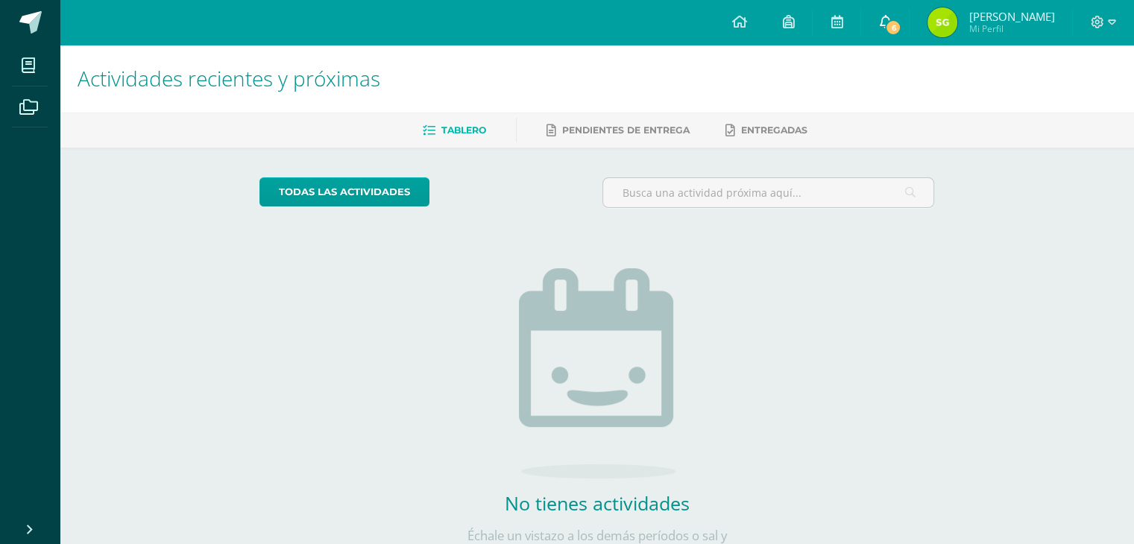
click at [901, 25] on span "6" at bounding box center [893, 27] width 16 height 16
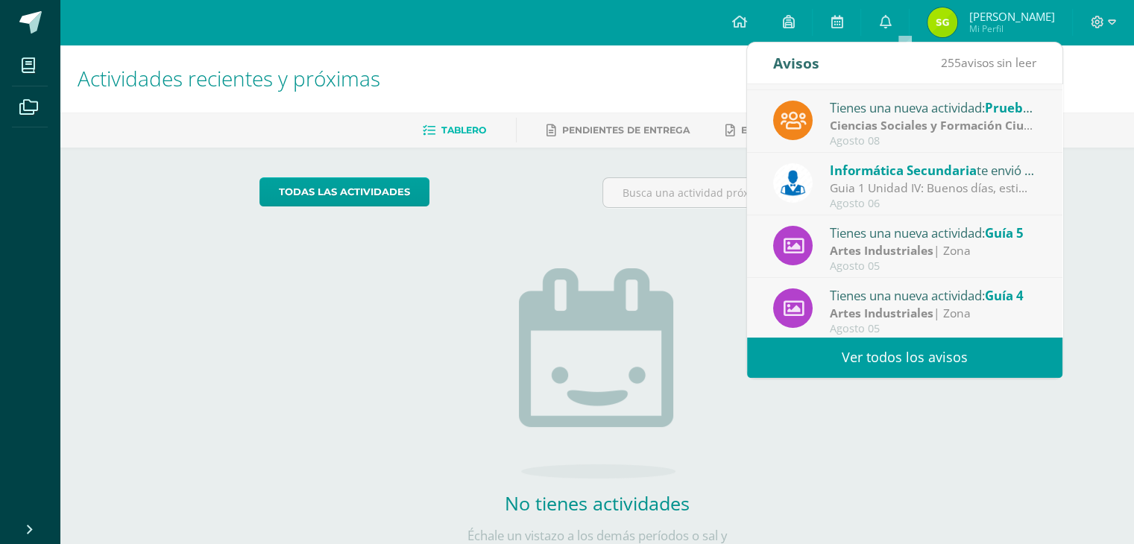
scroll to position [248, 0]
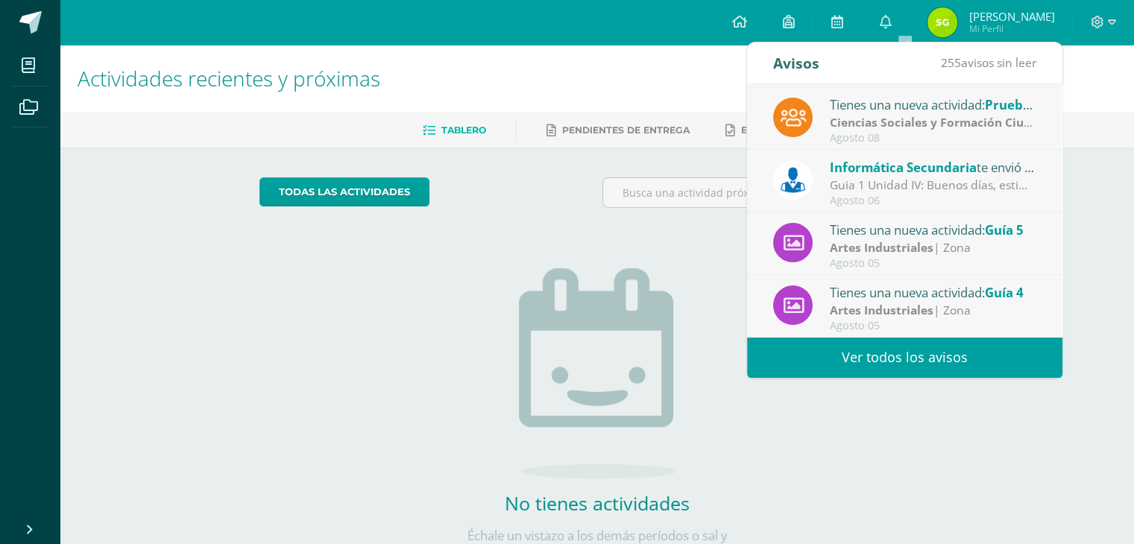
click at [936, 305] on div "Artes Industriales | Zona" at bounding box center [933, 310] width 207 height 17
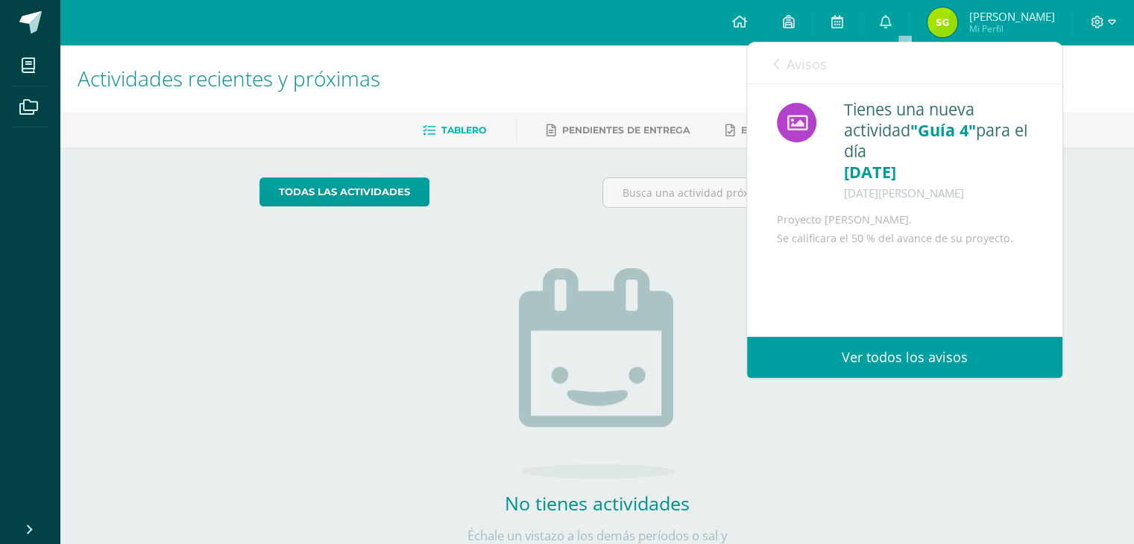
click at [802, 63] on span "Avisos" at bounding box center [807, 64] width 40 height 18
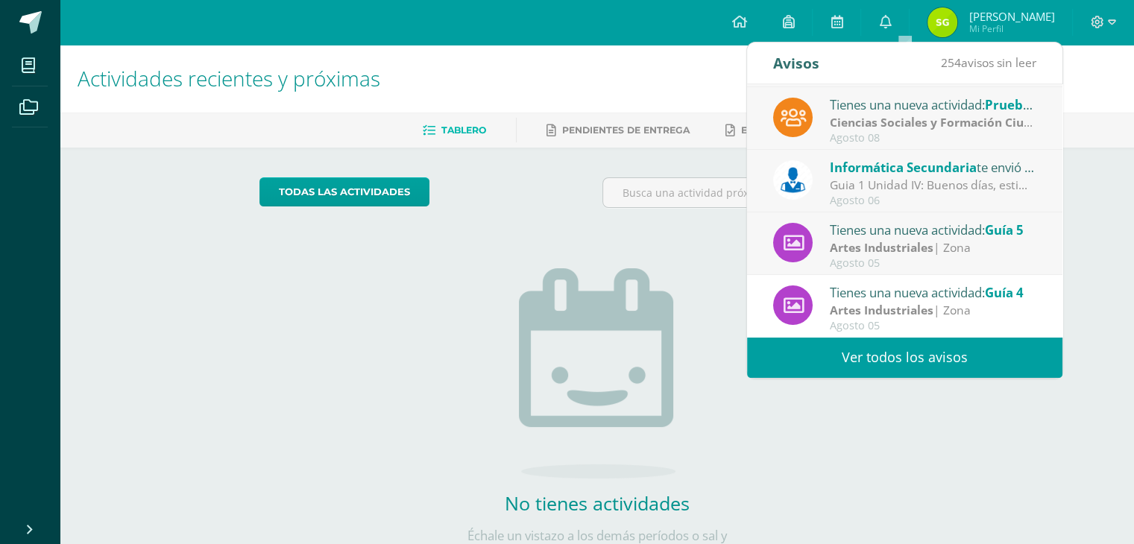
click at [862, 239] on strong "Artes Industriales" at bounding box center [882, 247] width 104 height 16
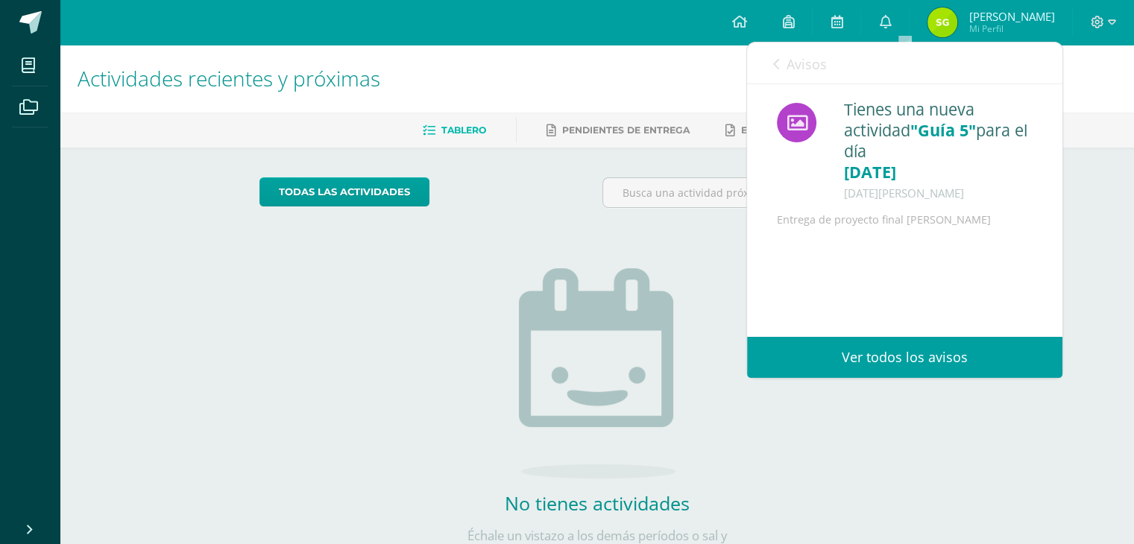
click at [793, 60] on span "Avisos" at bounding box center [807, 64] width 40 height 18
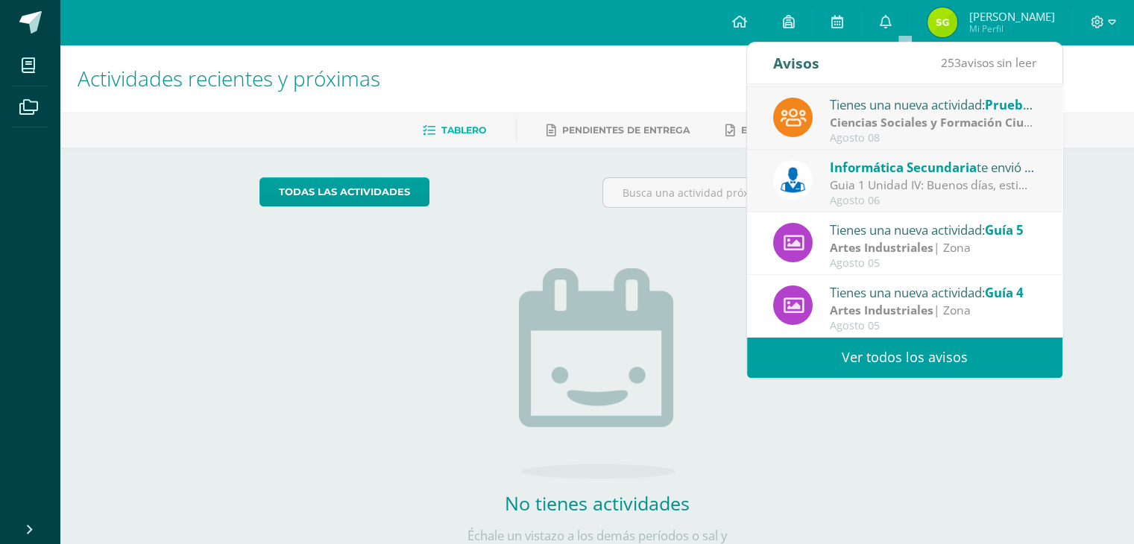
click at [894, 166] on span "Informática Secundaria" at bounding box center [903, 167] width 147 height 17
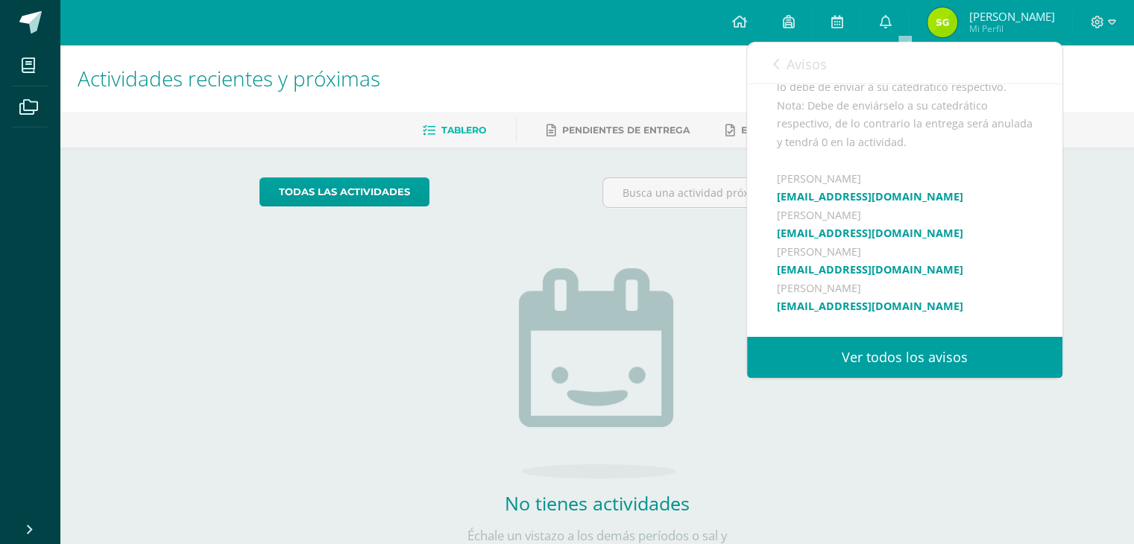
scroll to position [582, 0]
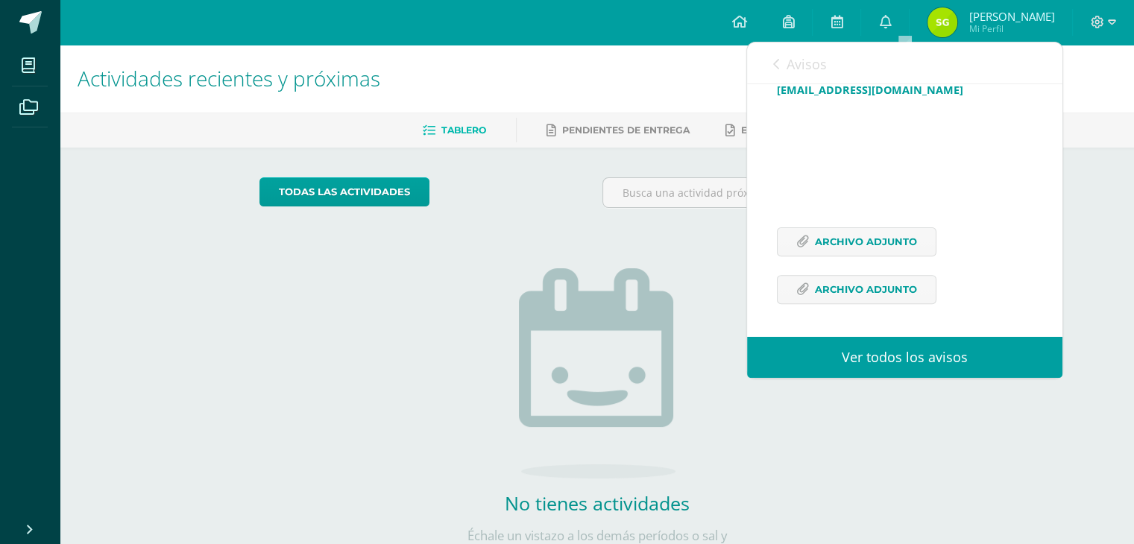
drag, startPoint x: 825, startPoint y: 108, endPoint x: 998, endPoint y: 329, distance: 280.8
click at [999, 337] on div "Avisos 252 avisos sin leer Avisos Vivian te envió un aviso HCCA CIENCIAS SOCIAL…" at bounding box center [904, 209] width 315 height 335
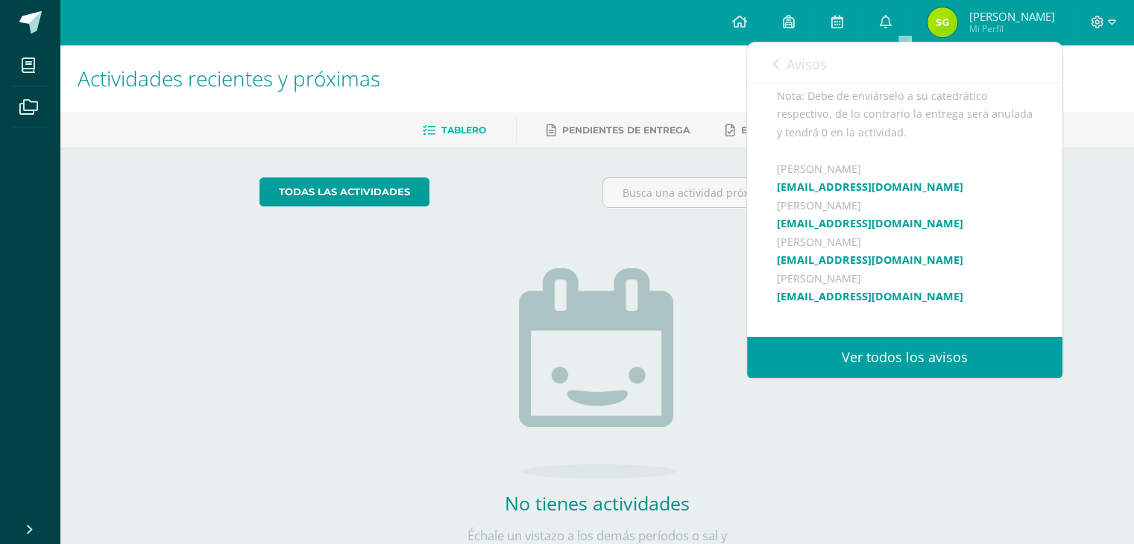
scroll to position [134, 0]
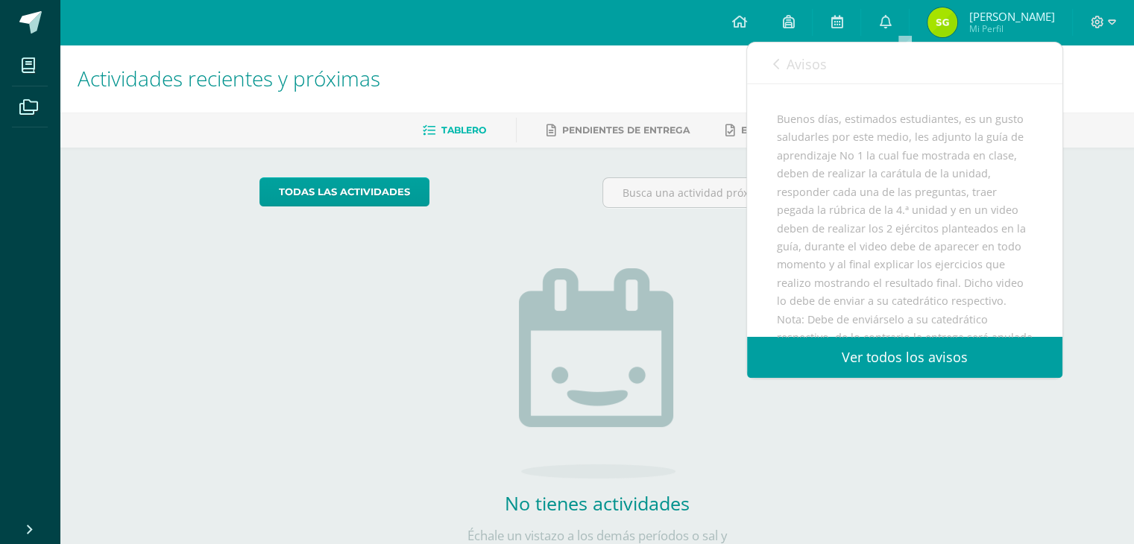
copy div "Informática Secundaria te envió un aviso: Guia 1 Unidad IV Agosto 06 Tecnología…"
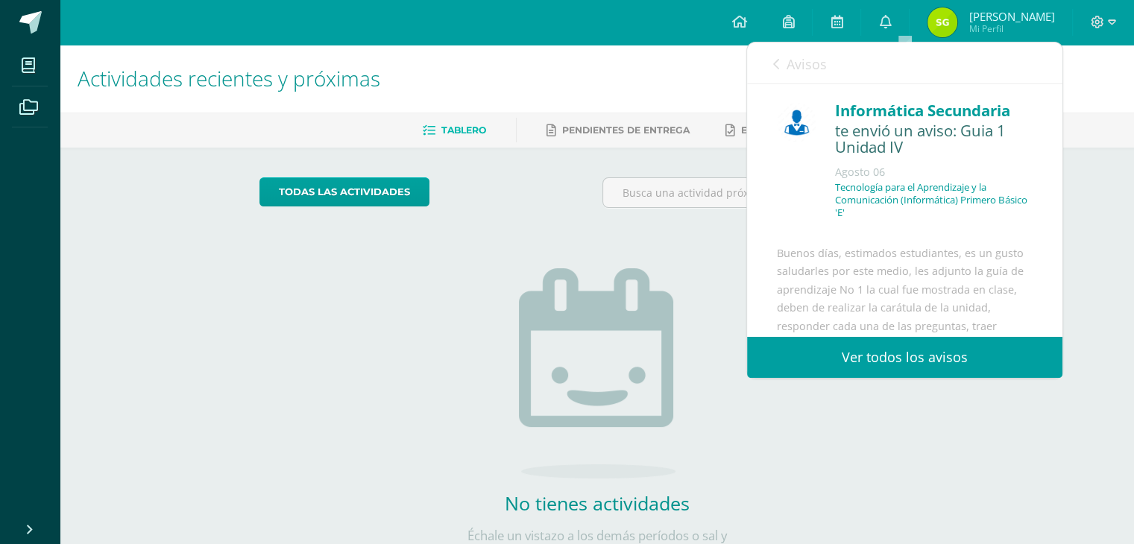
click at [798, 57] on span "Avisos" at bounding box center [807, 64] width 40 height 18
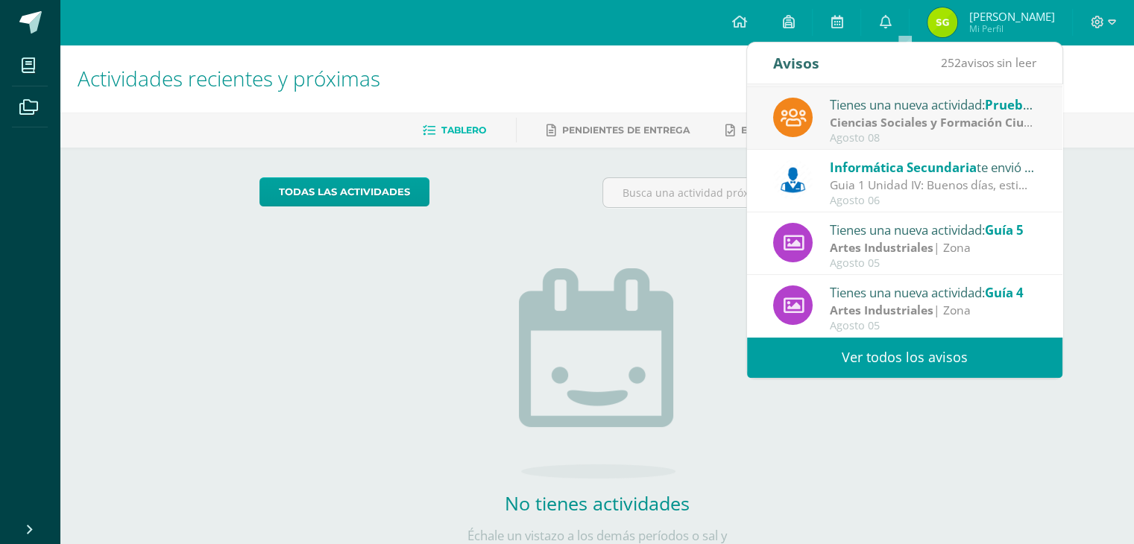
click at [903, 233] on div "Tienes una nueva actividad: Guía 5" at bounding box center [933, 229] width 207 height 19
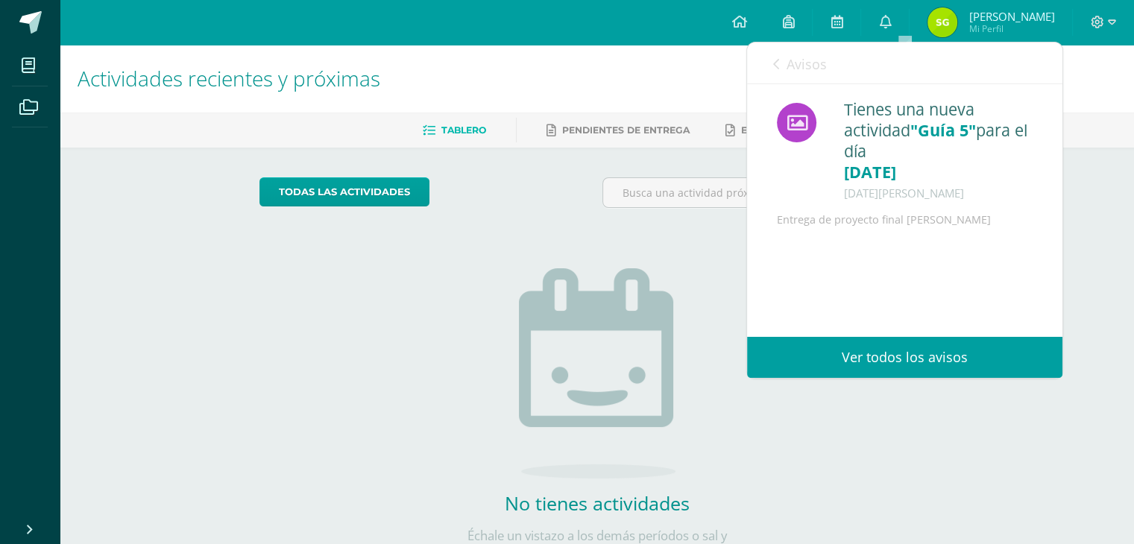
click at [799, 66] on span "Avisos" at bounding box center [807, 64] width 40 height 18
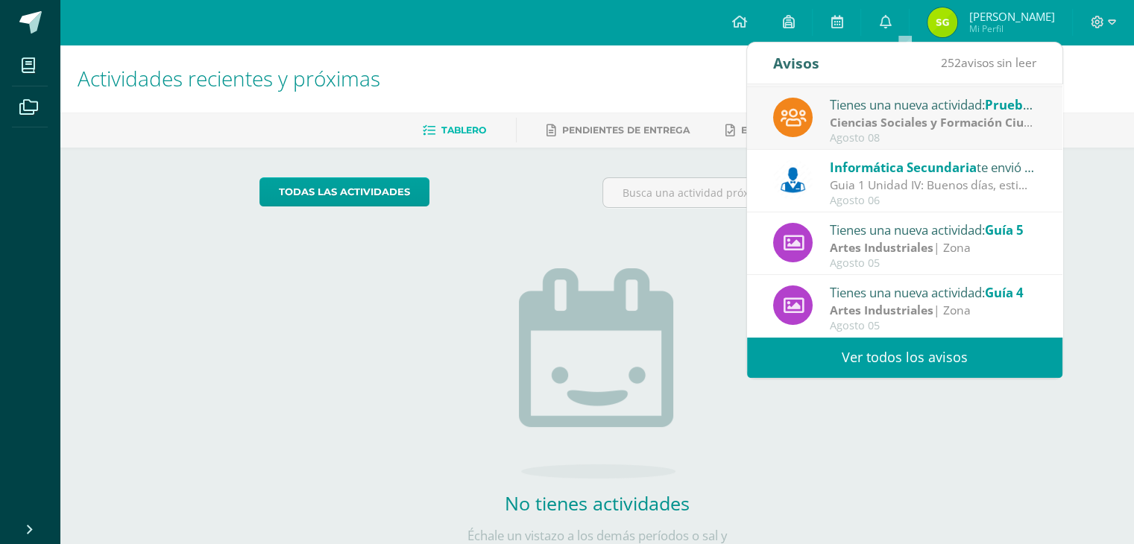
click at [904, 292] on div "Tienes una nueva actividad: Guía 4" at bounding box center [933, 292] width 207 height 19
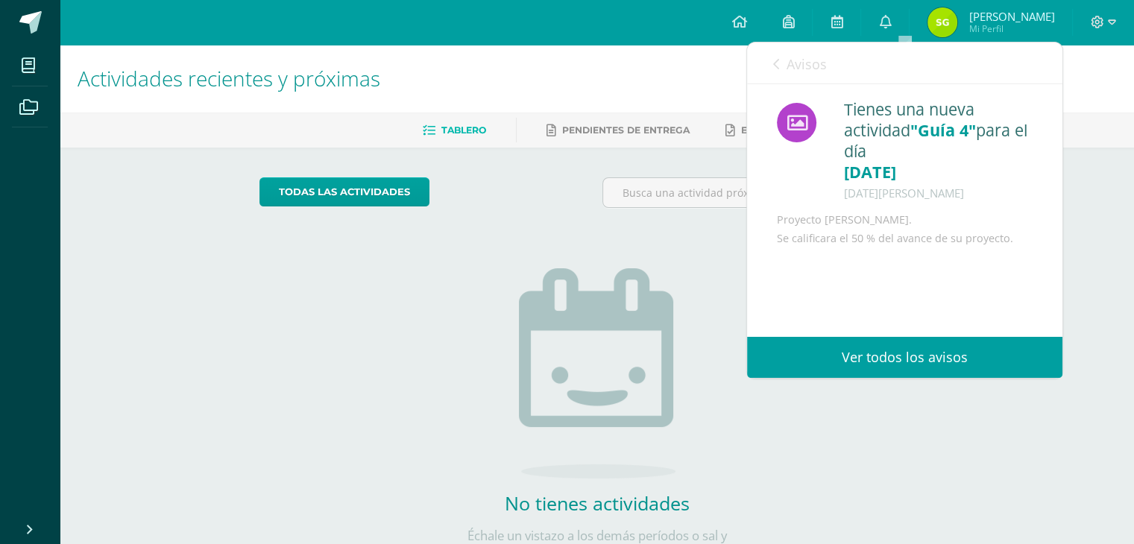
click at [792, 60] on span "Avisos" at bounding box center [807, 64] width 40 height 18
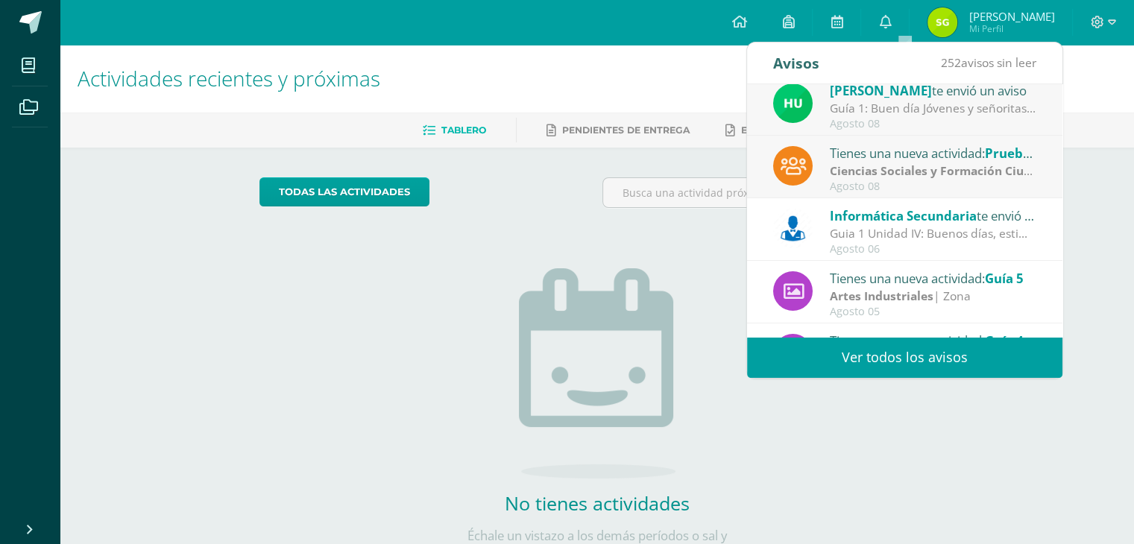
scroll to position [173, 0]
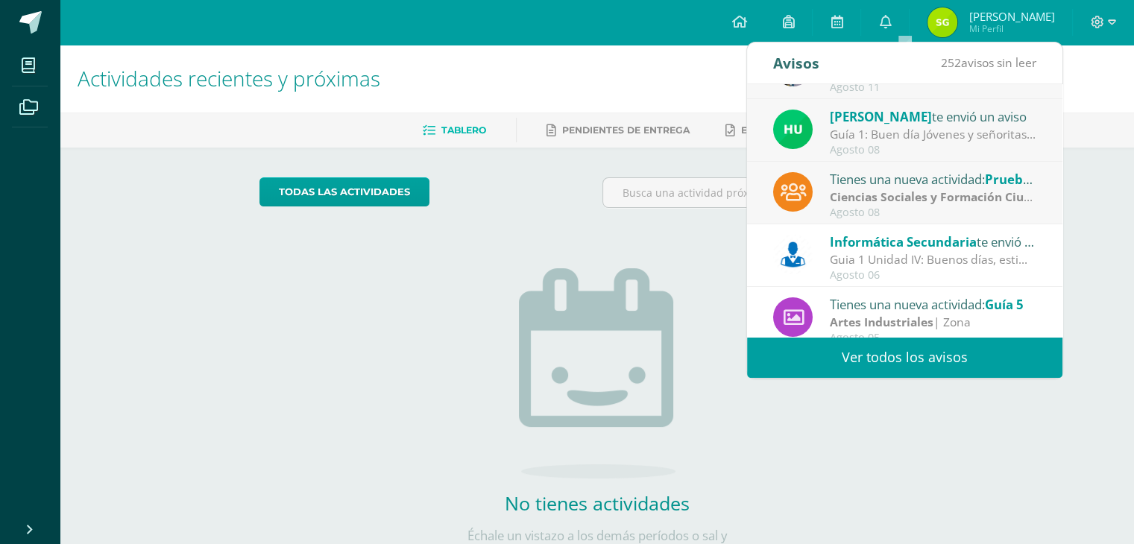
click at [910, 180] on div "Tienes una nueva actividad: Prueba de Logro" at bounding box center [933, 178] width 207 height 19
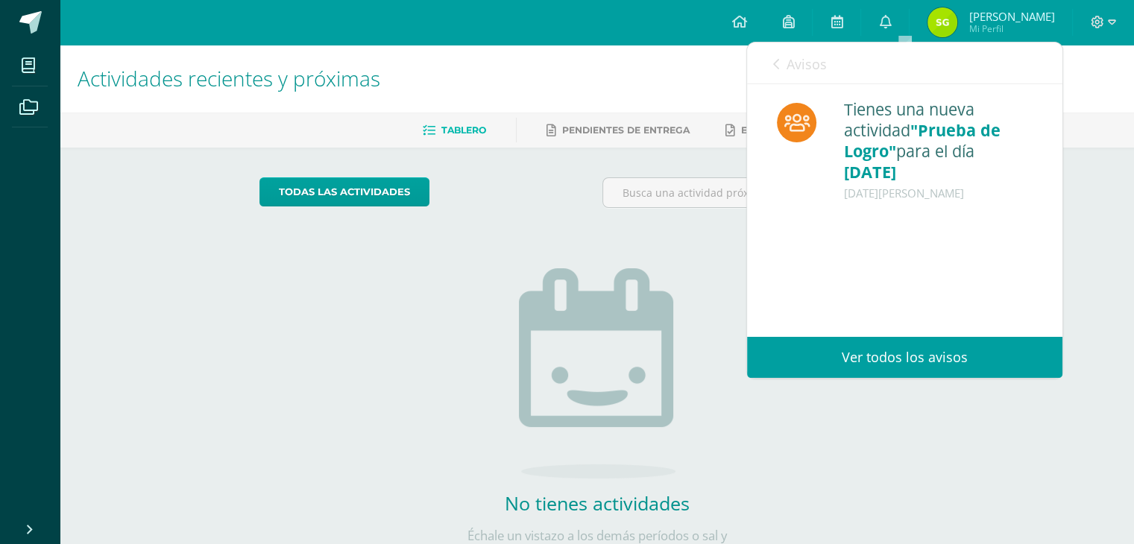
click at [785, 60] on link "Avisos" at bounding box center [800, 63] width 54 height 42
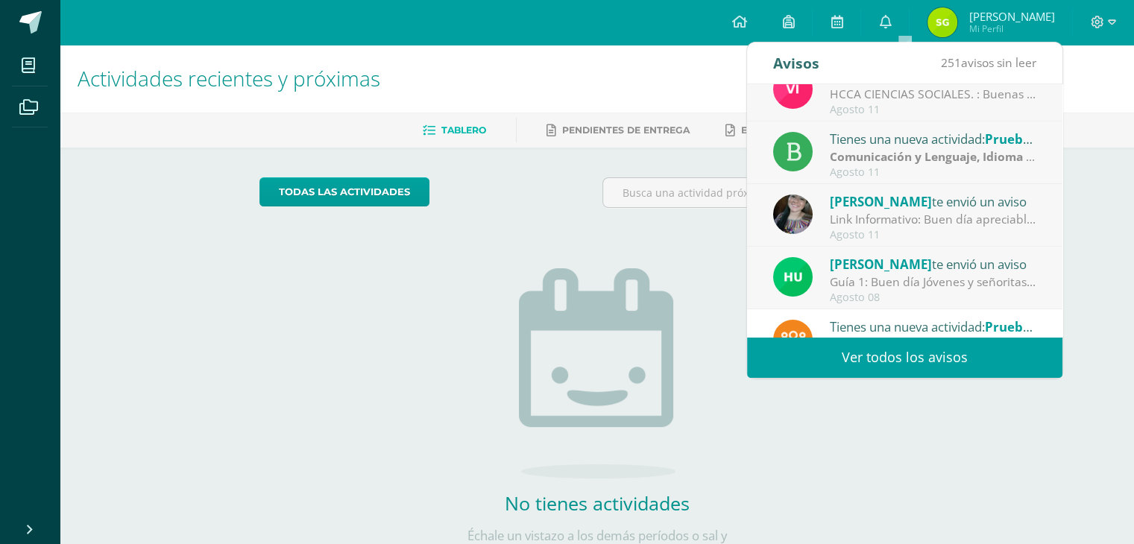
scroll to position [24, 0]
click at [911, 276] on div "Guía 1: Buen día Jóvenes y señoritas que San [PERSON_NAME] Y [PERSON_NAME] les …" at bounding box center [933, 283] width 207 height 17
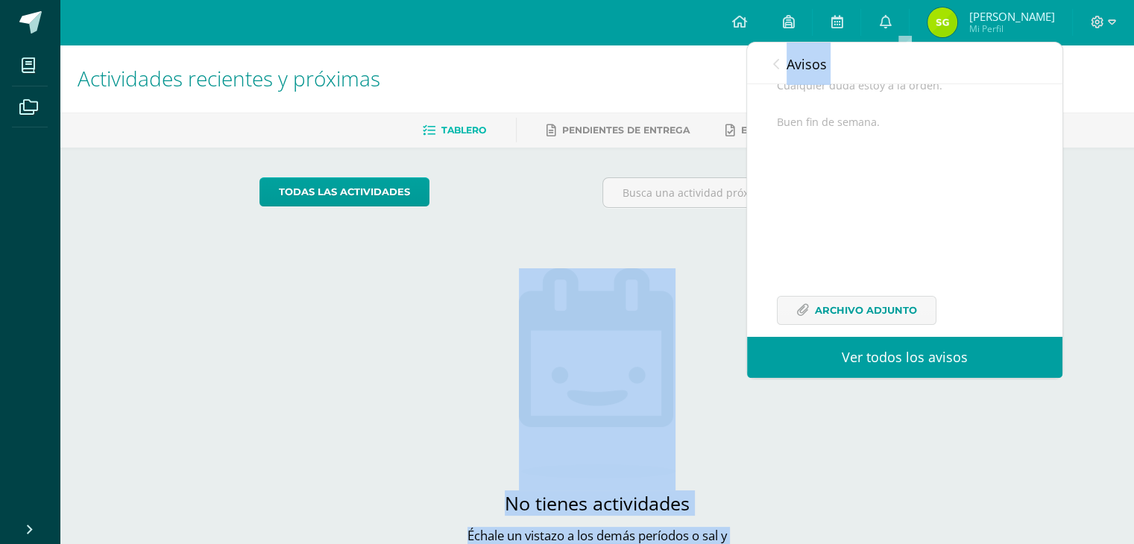
scroll to position [310, 0]
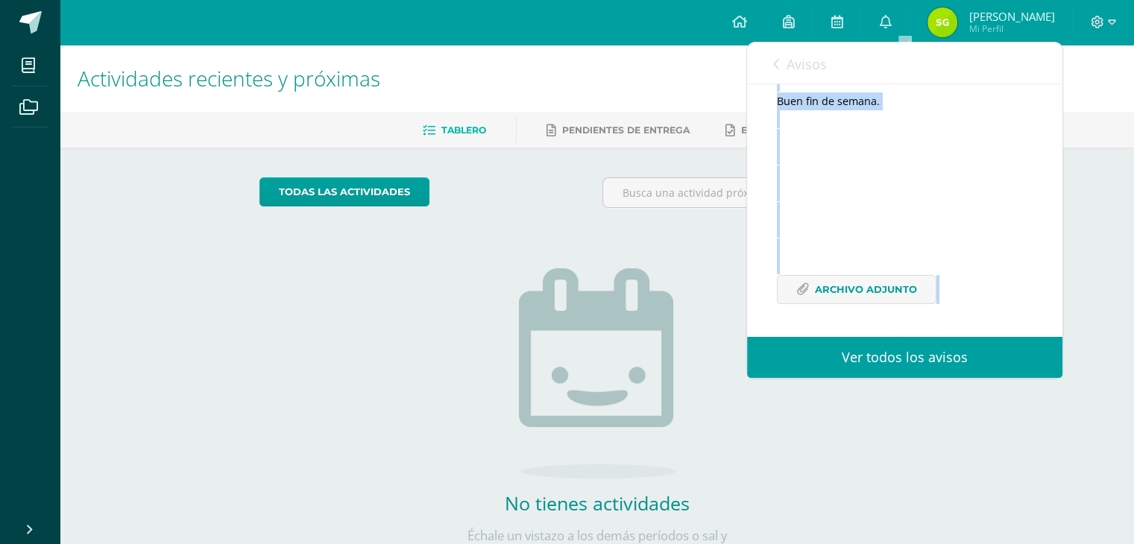
drag, startPoint x: 824, startPoint y: 110, endPoint x: 998, endPoint y: 327, distance: 278.5
click at [998, 327] on div "Hugo Pirir te envió un aviso: Guía 1 Agosto 08 Artes Industriales Primero Básic…" at bounding box center [904, 64] width 315 height 545
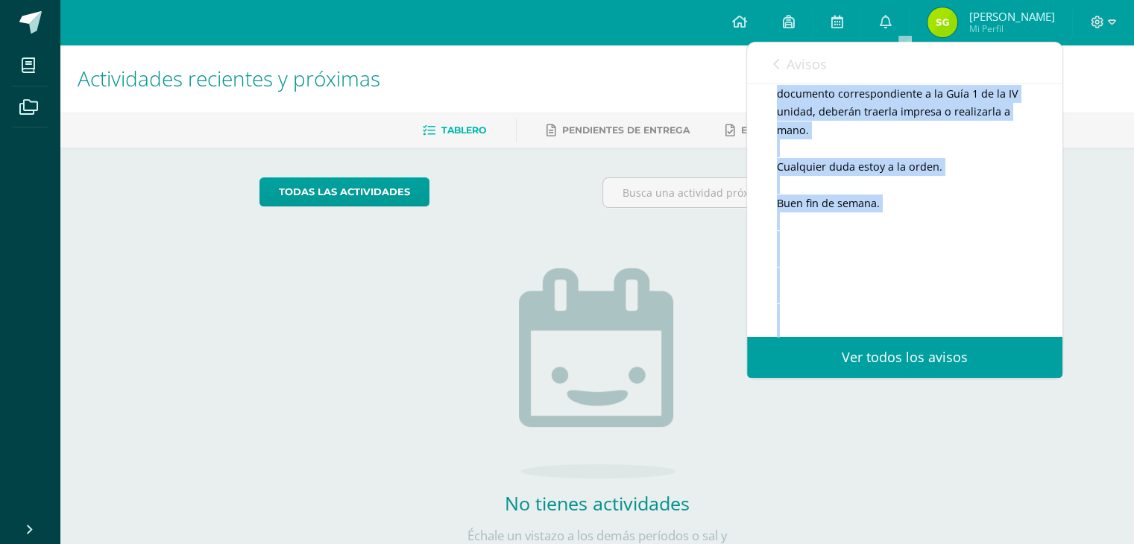
scroll to position [86, 0]
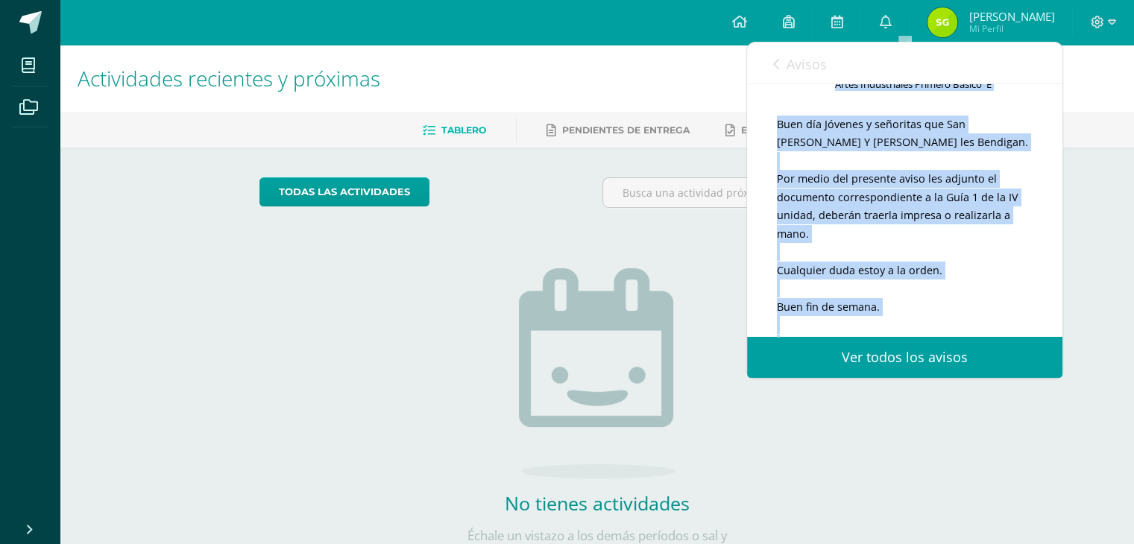
copy div "Hugo Pirir te envió un aviso: Guía 1 Agosto 08 Artes Industriales Primero Básic…"
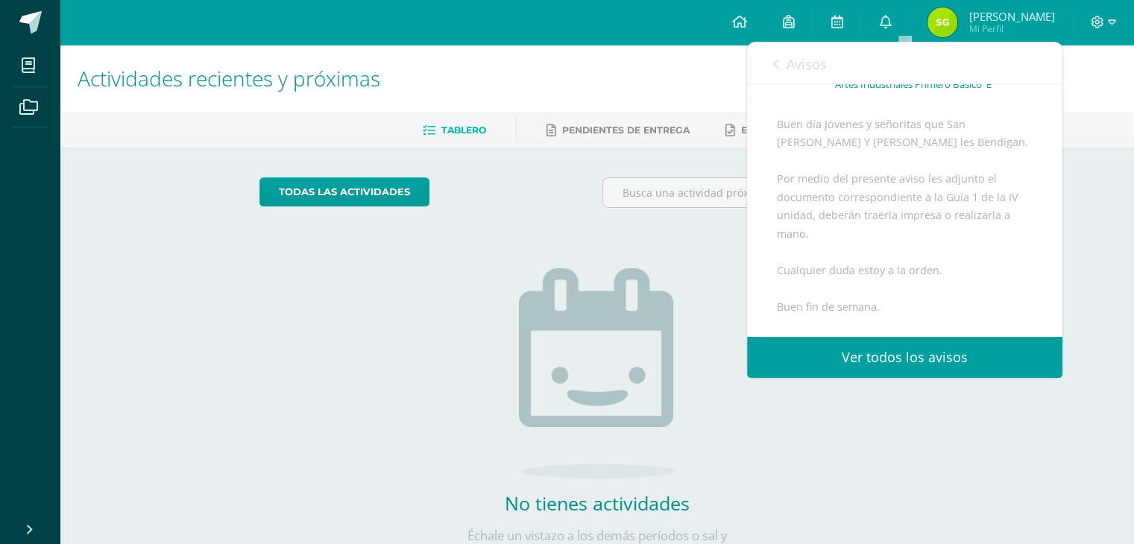
click at [799, 67] on span "Avisos" at bounding box center [807, 64] width 40 height 18
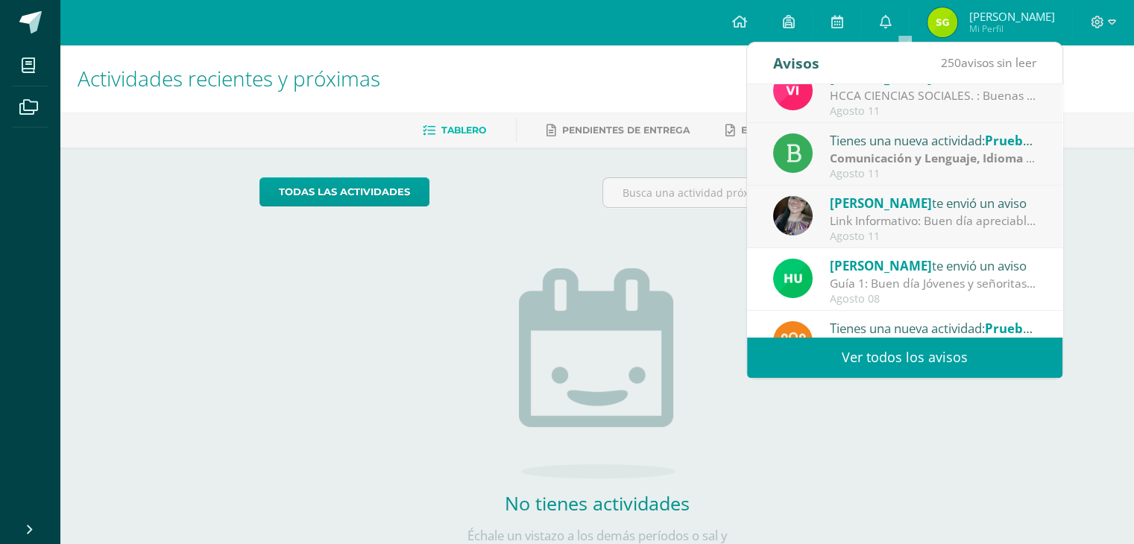
click at [923, 209] on div "Carol Culajay te envió un aviso" at bounding box center [933, 202] width 207 height 19
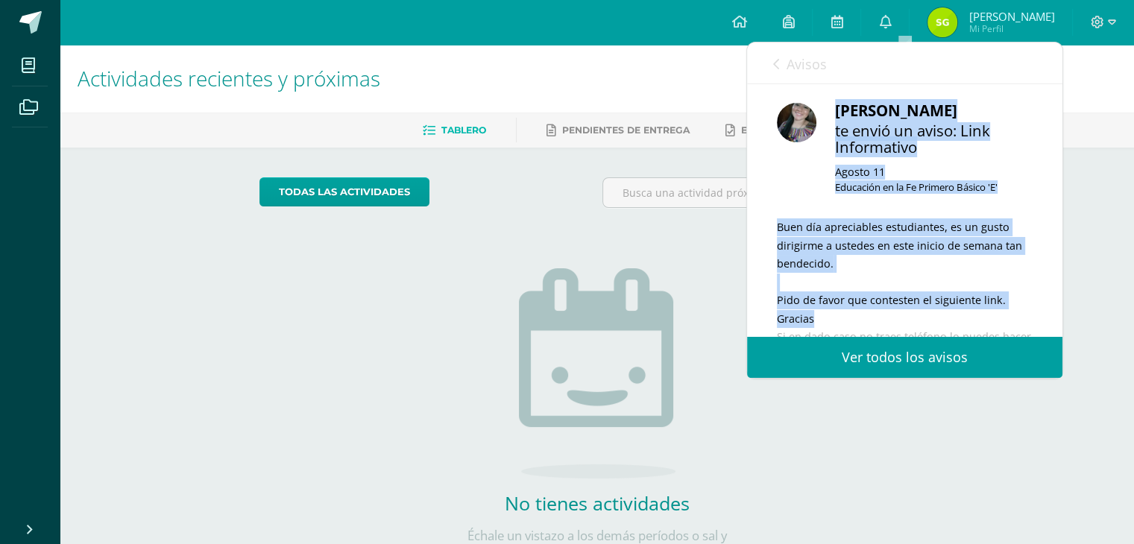
scroll to position [316, 0]
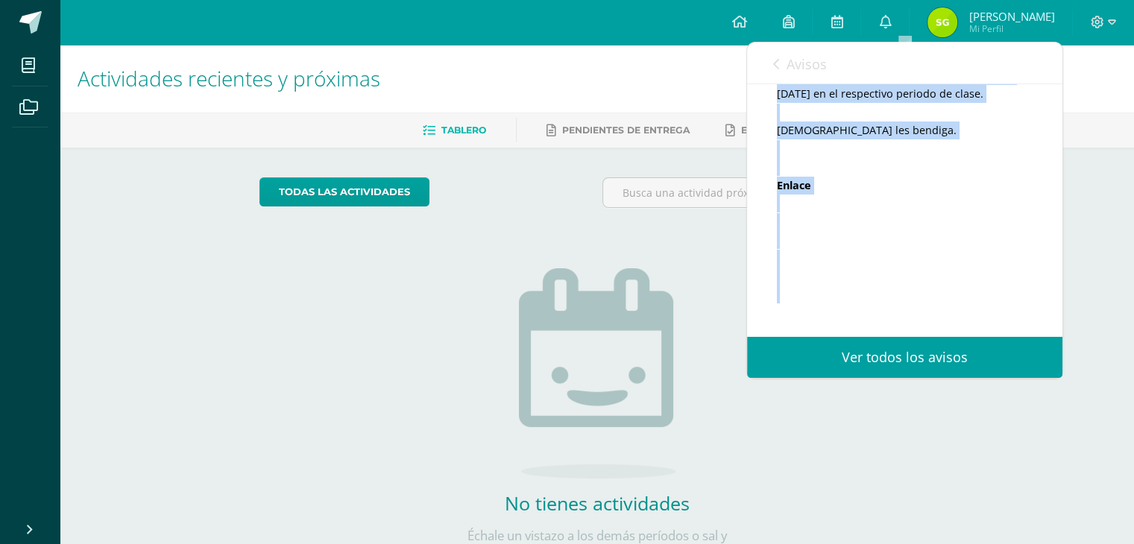
drag, startPoint x: 825, startPoint y: 106, endPoint x: 964, endPoint y: 254, distance: 203.1
click at [984, 324] on div "Carol Culajay te envió un aviso: Link Informativo Agosto 11 Educación en la Fe …" at bounding box center [904, 71] width 315 height 532
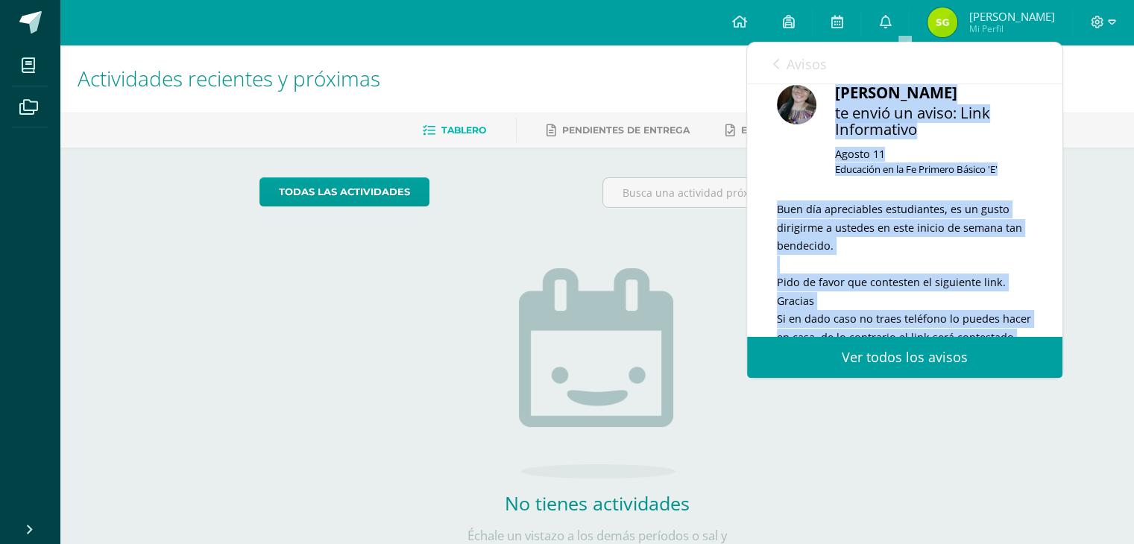
scroll to position [0, 0]
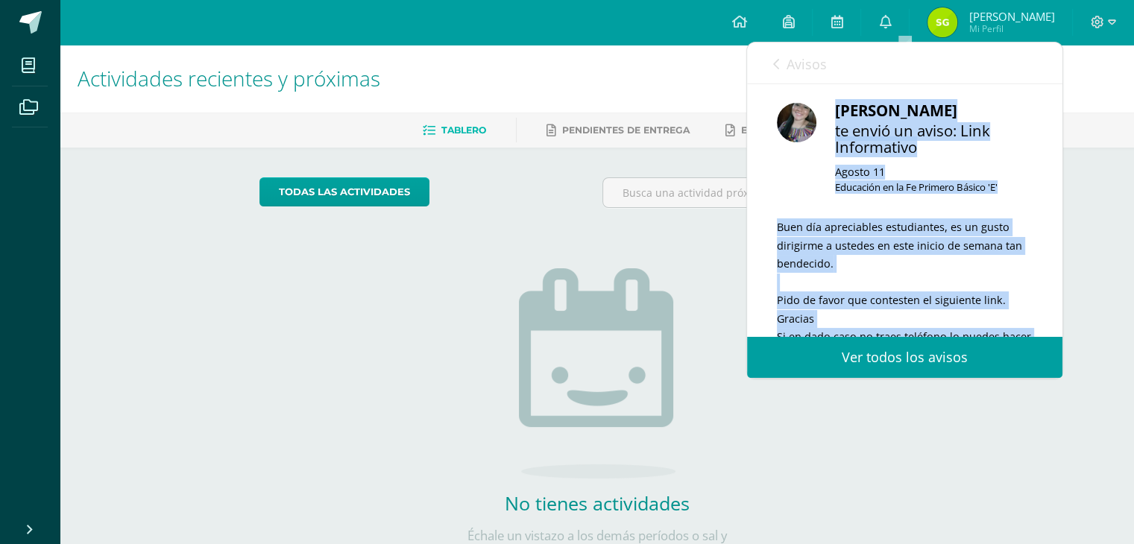
copy div "Carol Culajay te envió un aviso: Link Informativo Agosto 11 Educación en la Fe …"
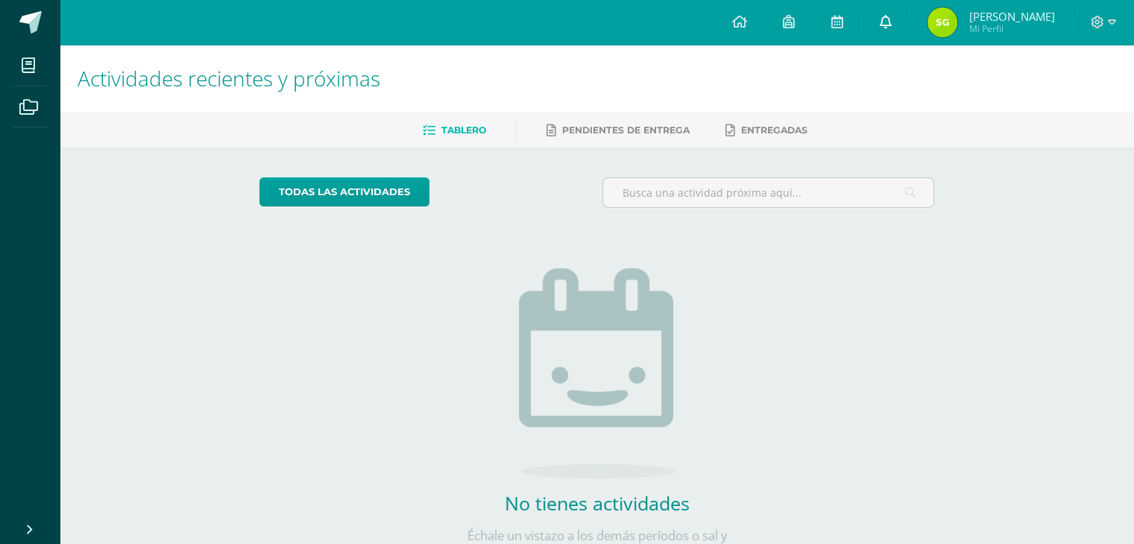
click at [891, 22] on icon at bounding box center [885, 21] width 12 height 13
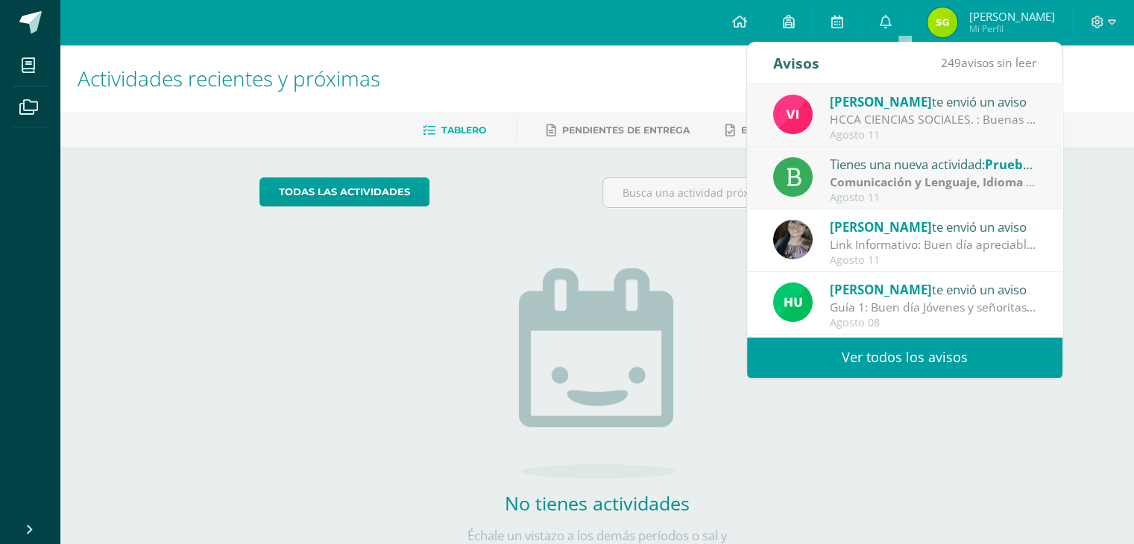
click at [898, 177] on strong "Comunicación y Lenguaje, Idioma Español" at bounding box center [951, 182] width 242 height 16
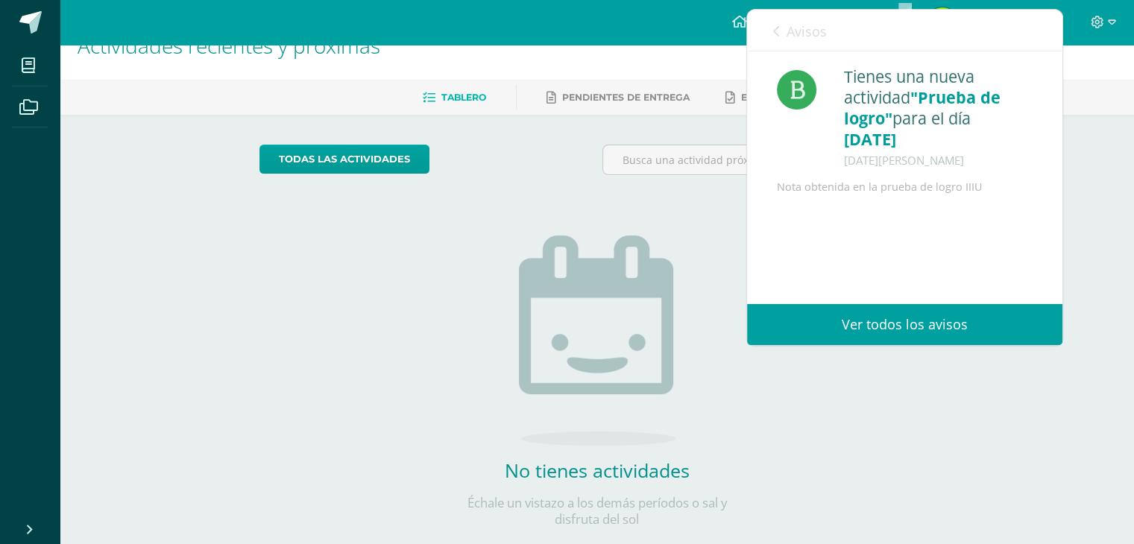
scroll to position [63, 0]
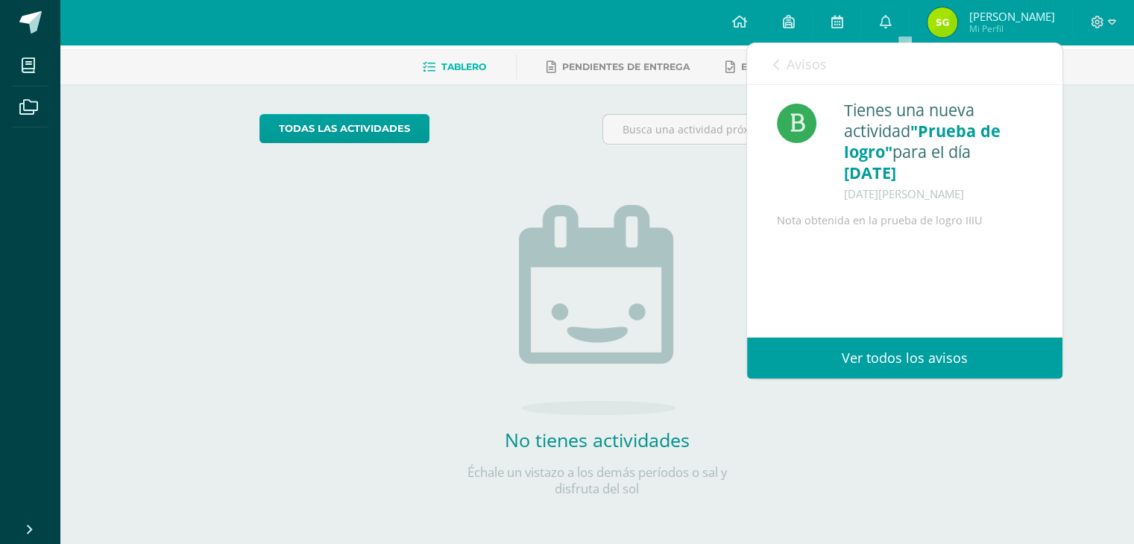
click at [789, 63] on span "Avisos" at bounding box center [807, 64] width 40 height 18
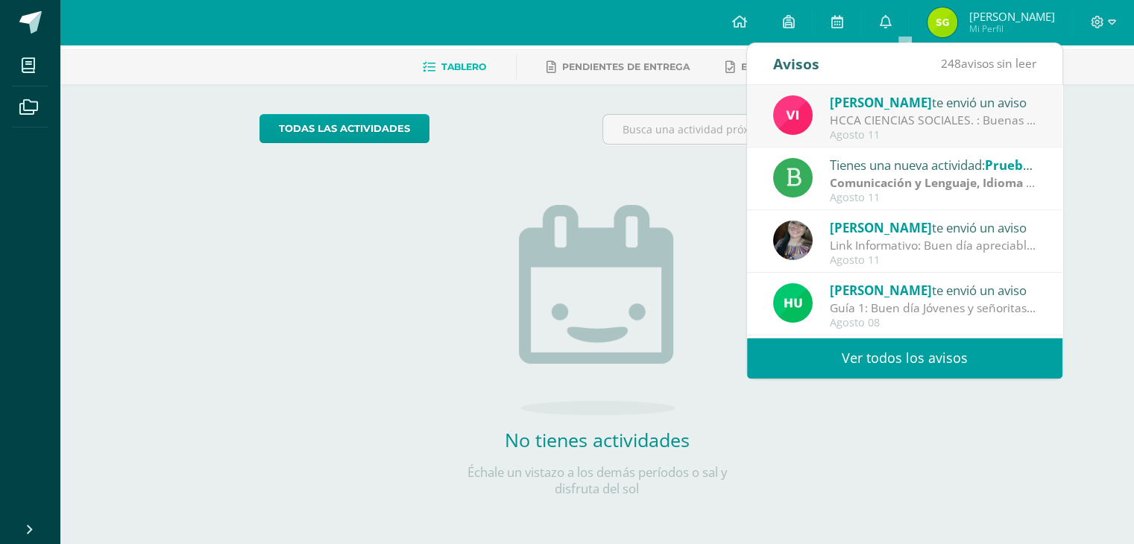
click at [894, 119] on div "HCCA CIENCIAS SOCIALES. : Buenas tardes a todos, un gusto saludarles. Por este …" at bounding box center [933, 120] width 207 height 17
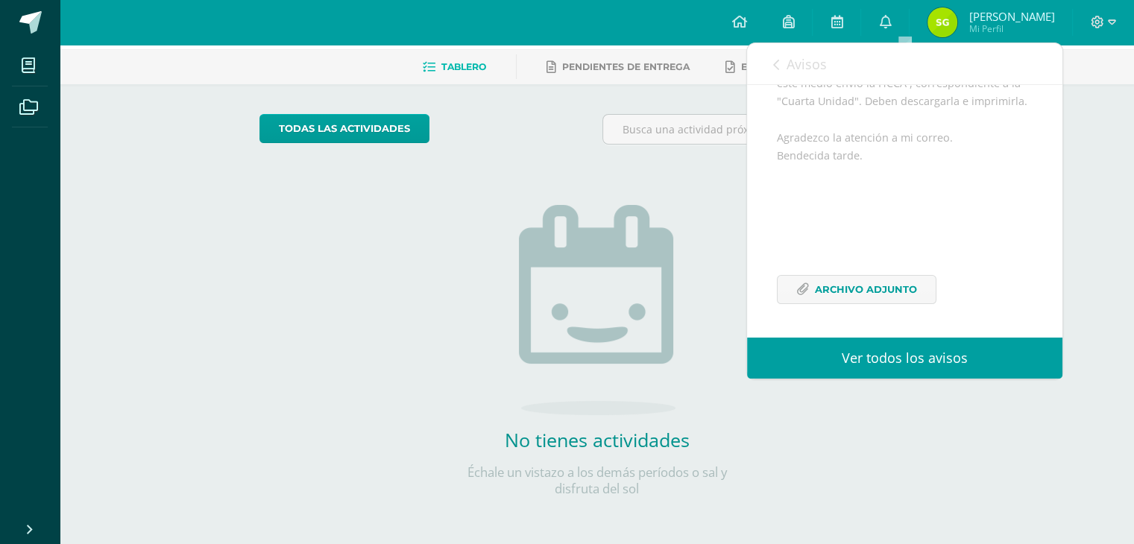
scroll to position [230, 0]
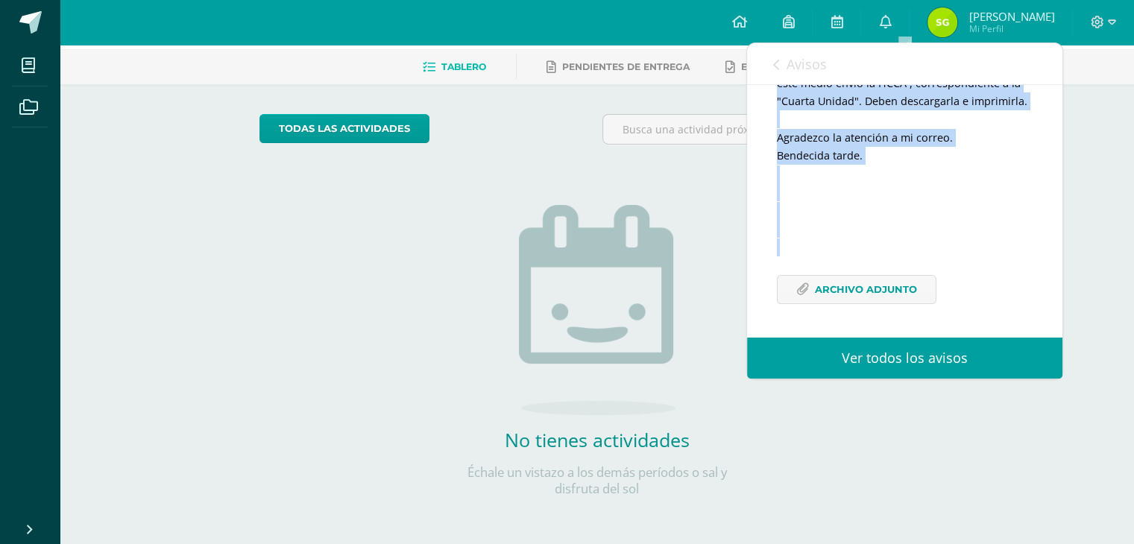
drag, startPoint x: 827, startPoint y: 109, endPoint x: 976, endPoint y: 257, distance: 210.3
click at [976, 257] on div "[PERSON_NAME] te envió un aviso: HCCA CIENCIAS SOCIALES. [DATE] Ciencias Social…" at bounding box center [904, 123] width 315 height 429
copy div "[PERSON_NAME] te envió un aviso: HCCA CIENCIAS SOCIALES. [DATE] Ciencias Social…"
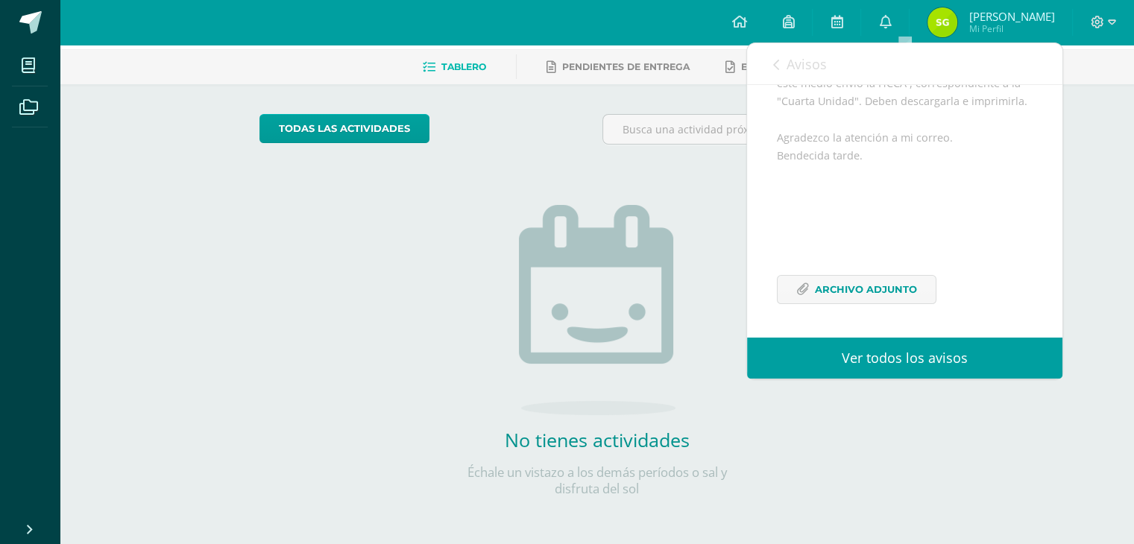
click at [793, 66] on span "Avisos" at bounding box center [807, 64] width 40 height 18
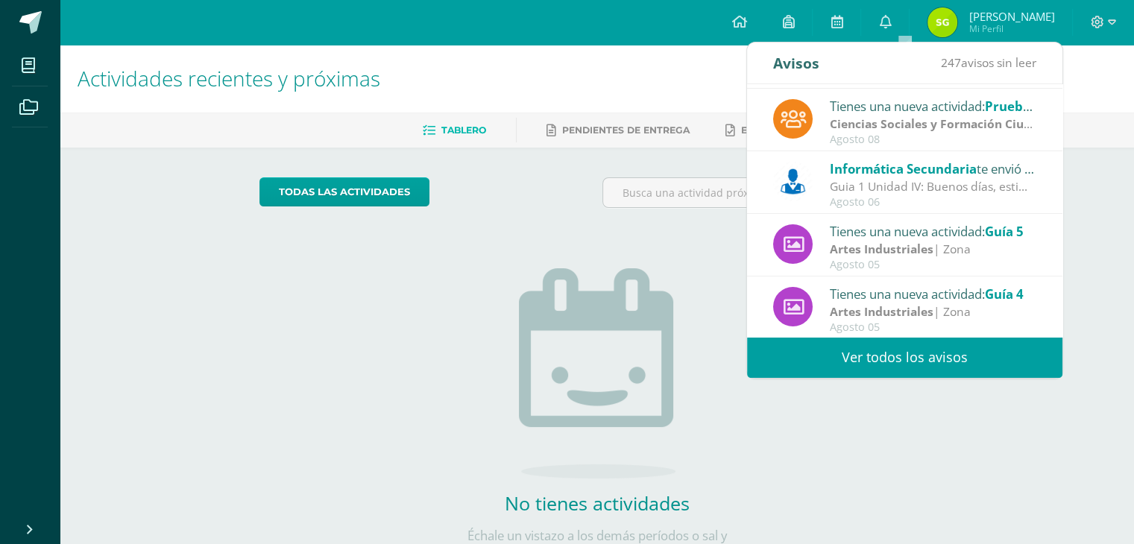
scroll to position [248, 0]
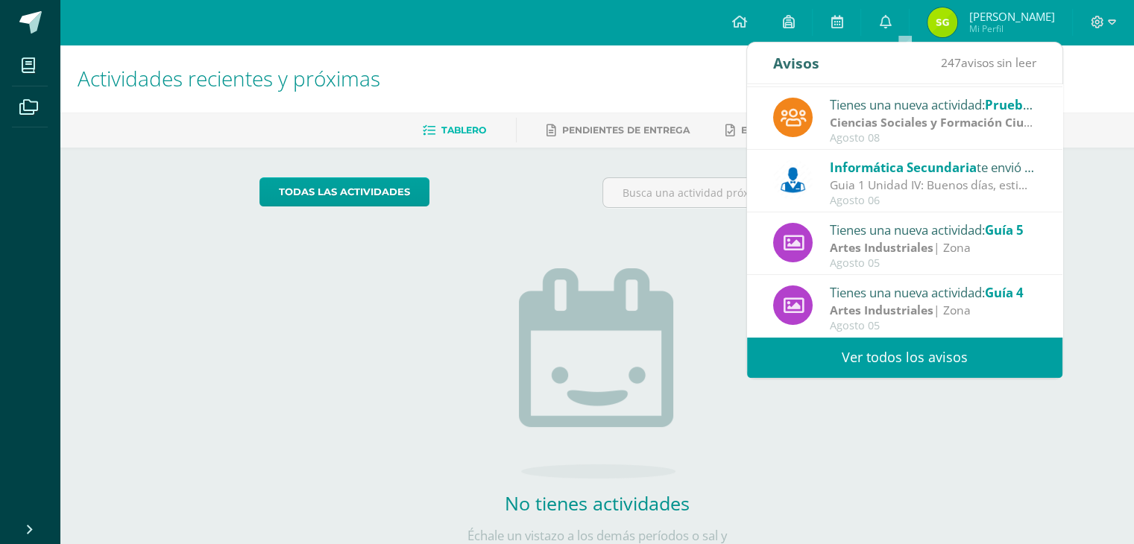
click at [903, 358] on link "Ver todos los avisos" at bounding box center [904, 357] width 315 height 41
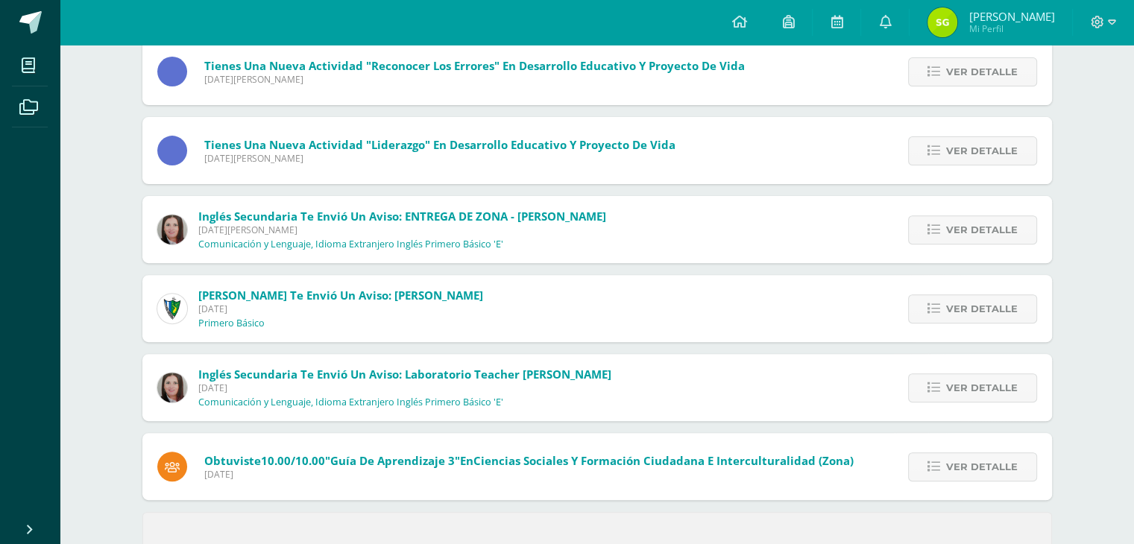
scroll to position [522, 0]
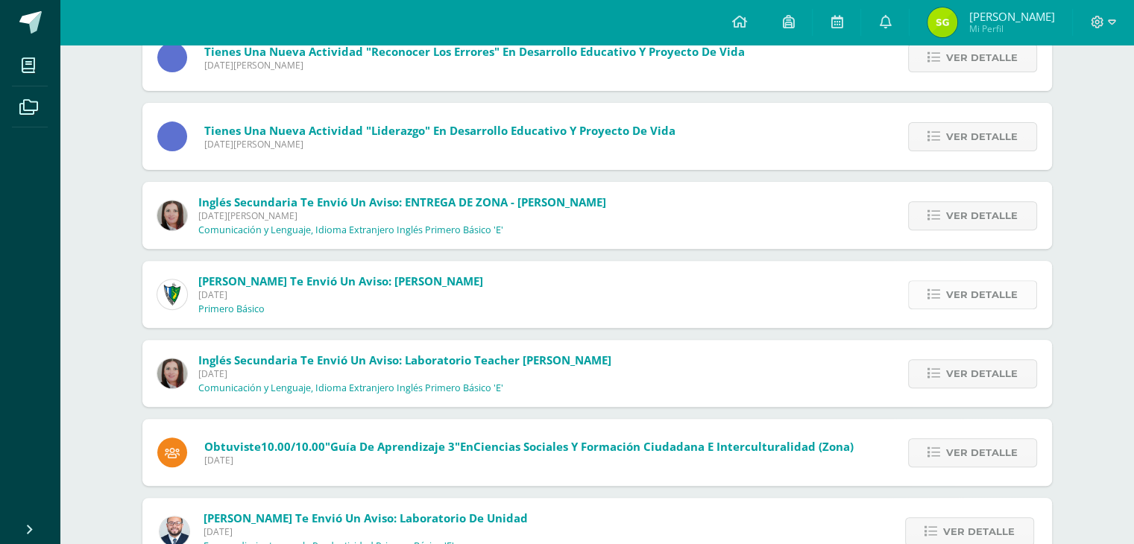
click at [969, 293] on span "Ver detalle" at bounding box center [982, 295] width 72 height 28
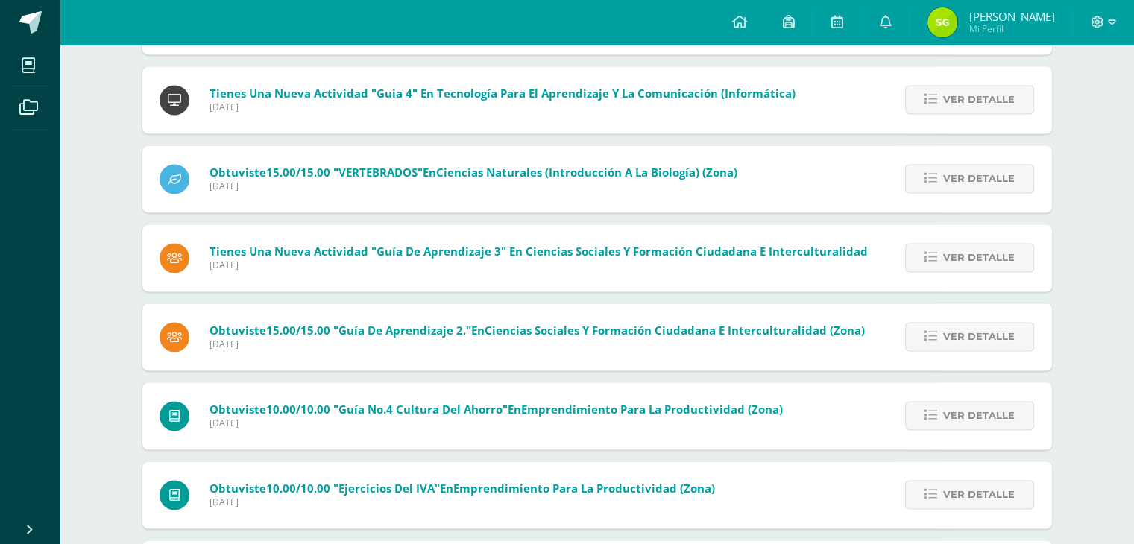
scroll to position [2357, 0]
